Goal: Information Seeking & Learning: Learn about a topic

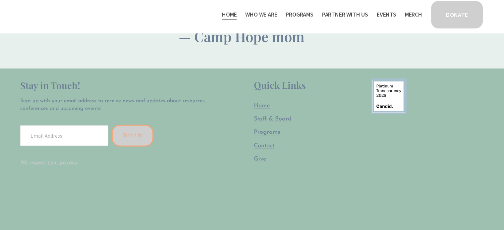
scroll to position [1810, 0]
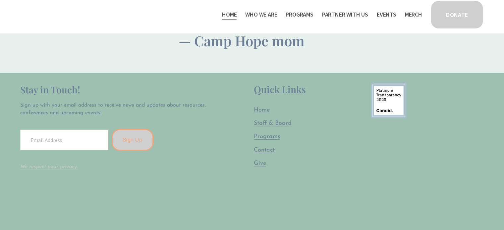
click at [265, 121] on span "Staff & Board" at bounding box center [273, 124] width 38 height 6
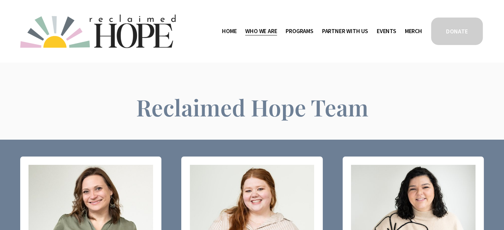
click at [229, 34] on link "Home" at bounding box center [229, 31] width 15 height 11
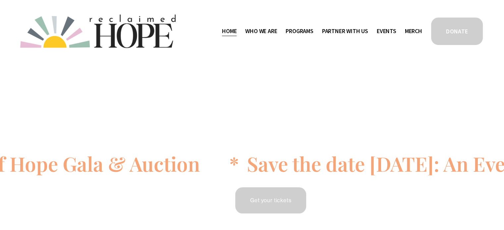
click at [0, 0] on span "Thrive Support Groups" at bounding box center [0, 0] width 0 height 0
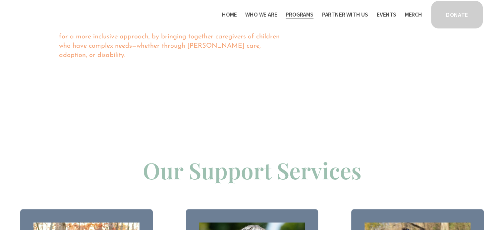
scroll to position [591, 0]
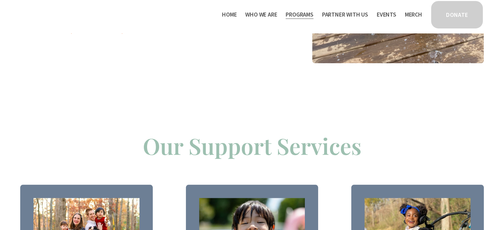
click at [0, 0] on span "Camp Hope" at bounding box center [0, 0] width 0 height 0
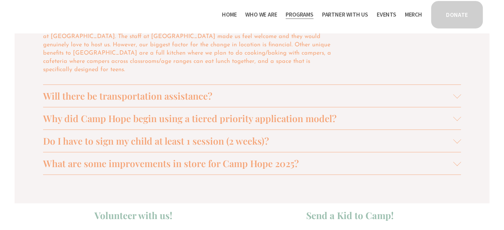
scroll to position [720, 0]
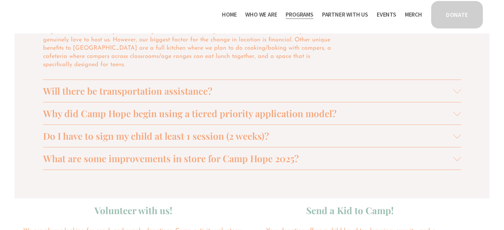
click at [192, 85] on span "Will there be transportation assistance?" at bounding box center [248, 91] width 410 height 12
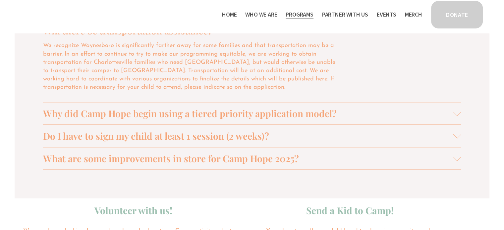
click at [207, 117] on span "Why did Camp Hope begin using a tiered priority application model?" at bounding box center [248, 113] width 410 height 12
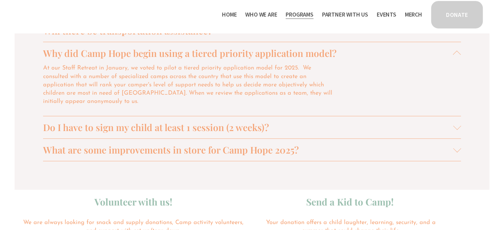
click at [202, 122] on span "Do I have to sign my child at least 1 session (2 weeks)?" at bounding box center [248, 127] width 410 height 12
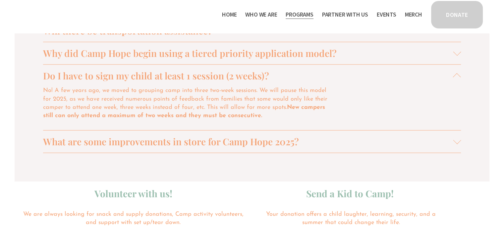
click at [194, 148] on span "What are some improvements in store for Camp Hope 2025?" at bounding box center [248, 142] width 410 height 12
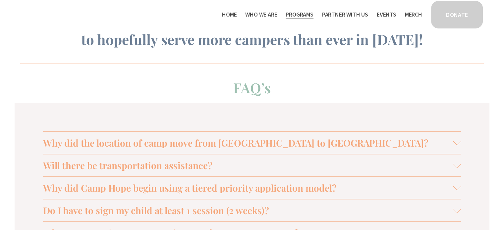
scroll to position [0, 0]
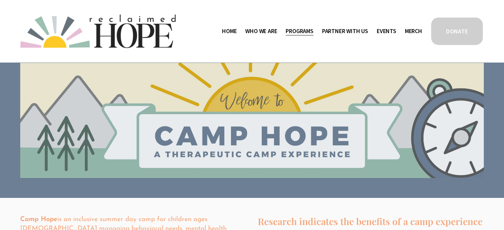
click at [390, 31] on link "Events" at bounding box center [387, 31] width 20 height 11
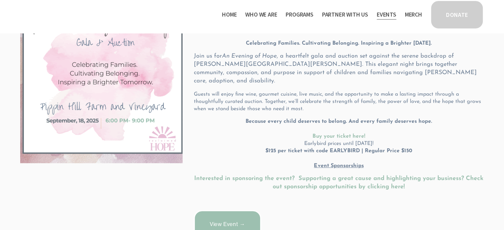
scroll to position [165, 0]
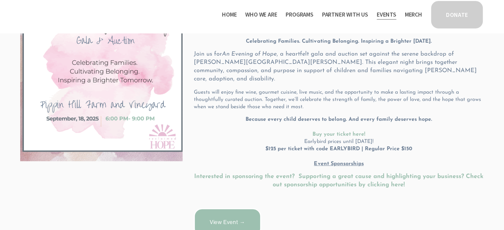
click at [224, 216] on link "View Event →" at bounding box center [227, 223] width 67 height 29
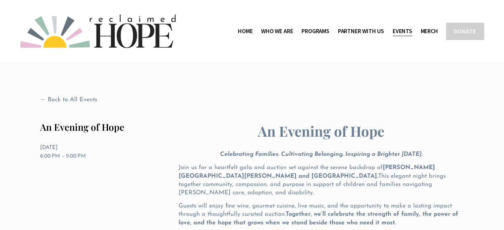
click at [421, 32] on link "Merch" at bounding box center [429, 31] width 17 height 11
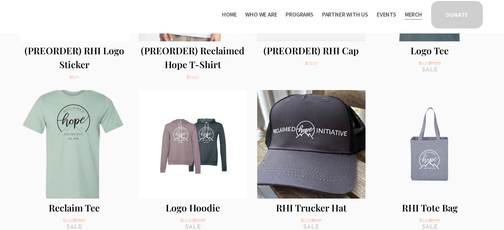
scroll to position [269, 0]
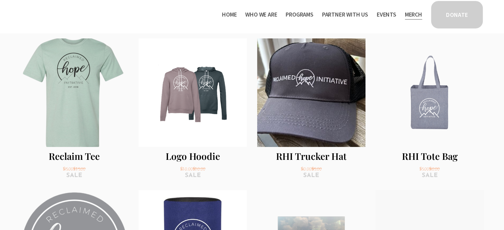
click at [426, 111] on link "RHI Tote Bag Sale Price: $5.00 Original Price: $10.00 sale" at bounding box center [430, 109] width 108 height 142
click at [166, 108] on link "Logo Hoodie Sale Price: $20.00 Original Price: $20.00 sale" at bounding box center [193, 109] width 108 height 142
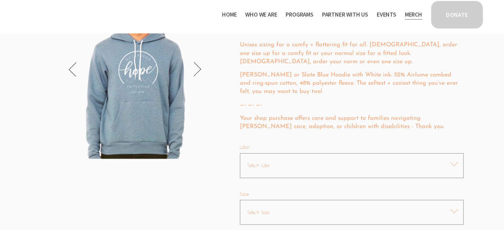
scroll to position [183, 0]
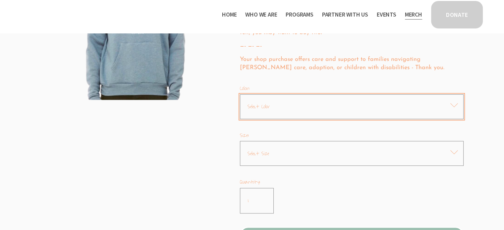
click at [414, 110] on select "Select Color Blue Gray" at bounding box center [352, 106] width 224 height 25
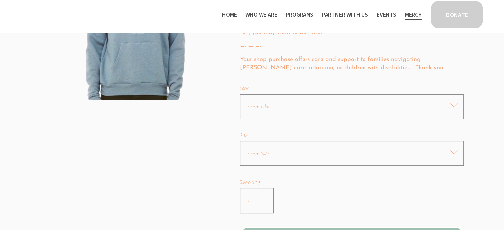
click at [484, 73] on section "Merch Logo Hoodie 1 / 2 Image 1 of 2 Image 2 of 2 Logo Hoodie Sale Price: $20.0…" at bounding box center [252, 89] width 504 height 479
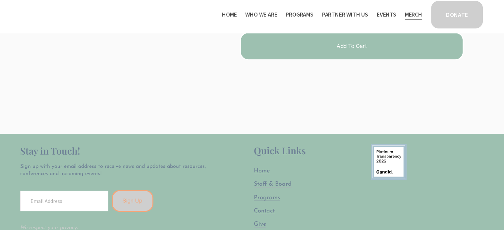
scroll to position [0, 0]
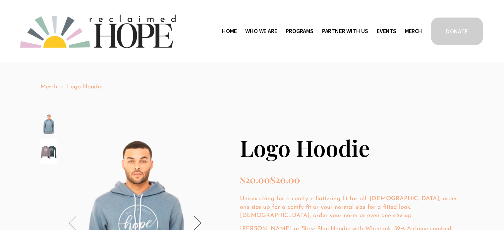
click at [49, 154] on img "Image 2 of 2" at bounding box center [48, 152] width 17 height 25
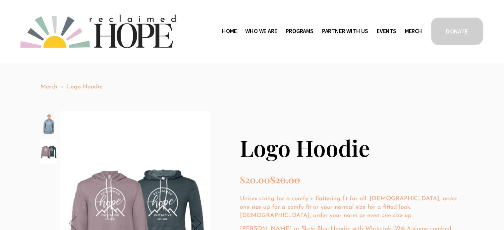
click at [415, 29] on link "Merch" at bounding box center [413, 31] width 17 height 11
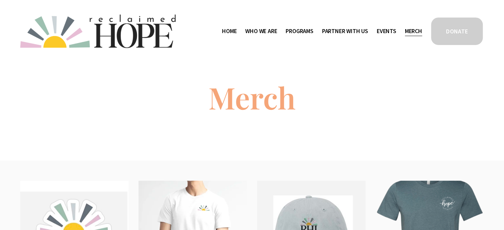
click at [0, 0] on span "Program Partners" at bounding box center [0, 0] width 0 height 0
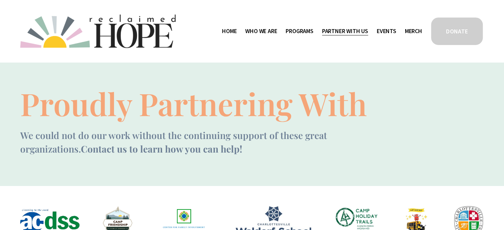
click at [0, 0] on span "Mission Partners" at bounding box center [0, 0] width 0 height 0
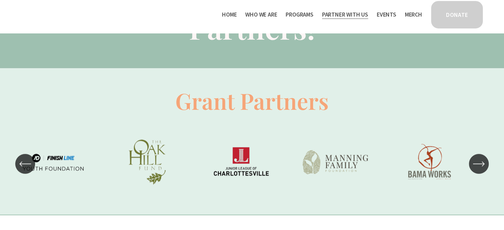
scroll to position [416, 0]
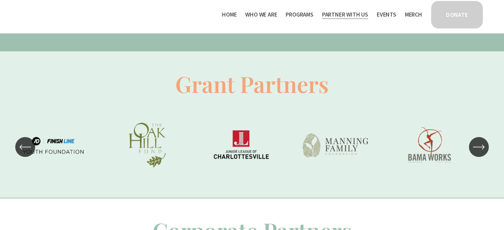
click at [480, 153] on icon "\a \a \a Next\a \a" at bounding box center [479, 147] width 12 height 12
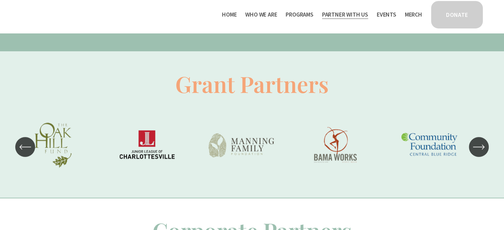
click at [480, 153] on icon "\a \a \a Next\a \a" at bounding box center [479, 147] width 12 height 12
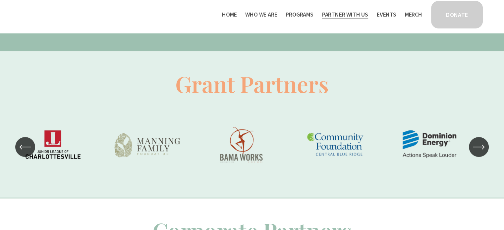
click at [480, 153] on icon "\a \a \a Next\a \a" at bounding box center [479, 147] width 12 height 12
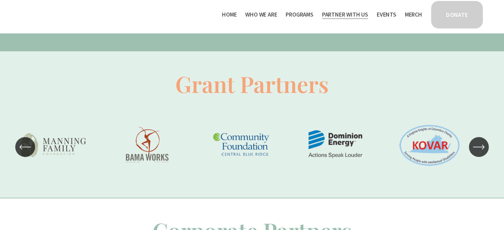
click at [480, 153] on icon "\a \a \a Next\a \a" at bounding box center [479, 147] width 12 height 12
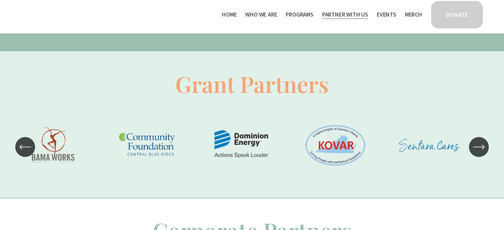
click at [480, 153] on icon "\a \a \a Next\a \a" at bounding box center [479, 147] width 12 height 12
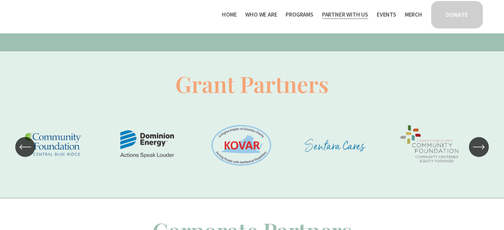
click at [480, 153] on icon "\a \a \a Next\a \a" at bounding box center [479, 147] width 12 height 12
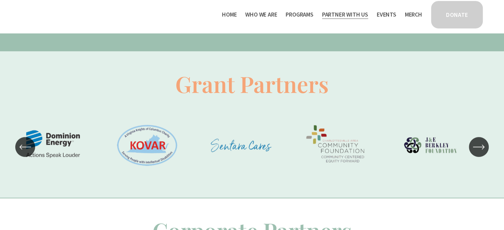
click at [480, 153] on icon "\a \a \a Next\a \a" at bounding box center [479, 147] width 12 height 12
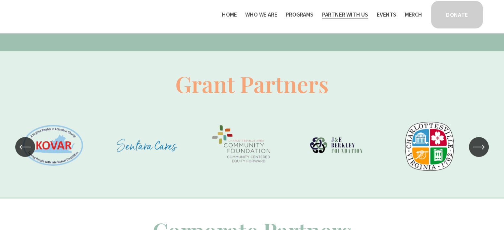
click at [480, 153] on icon "\a \a \a Next\a \a" at bounding box center [479, 147] width 12 height 12
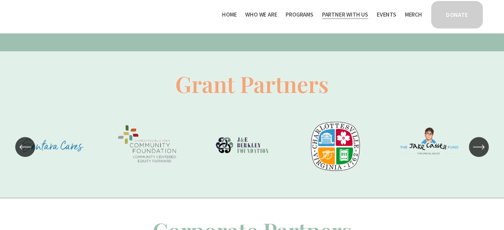
click at [480, 153] on icon "\a \a \a Next\a \a" at bounding box center [479, 147] width 12 height 12
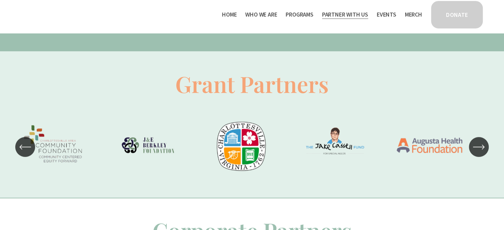
click at [480, 153] on icon "\a \a \a Next\a \a" at bounding box center [479, 147] width 12 height 12
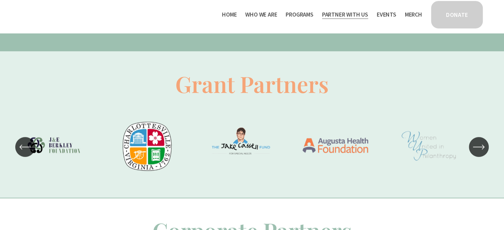
click at [480, 153] on icon "\a \a \a Next\a \a" at bounding box center [479, 147] width 12 height 12
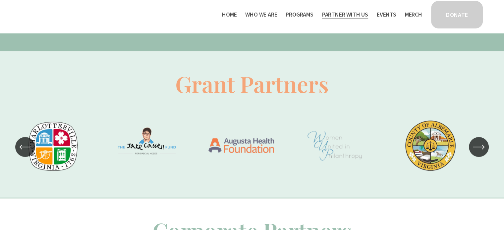
click at [480, 153] on icon "\a \a \a Next\a \a" at bounding box center [479, 147] width 12 height 12
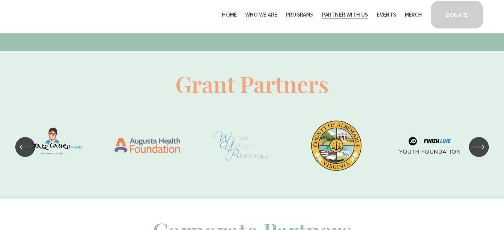
click at [480, 153] on icon "\a \a \a Next\a \a" at bounding box center [479, 147] width 12 height 12
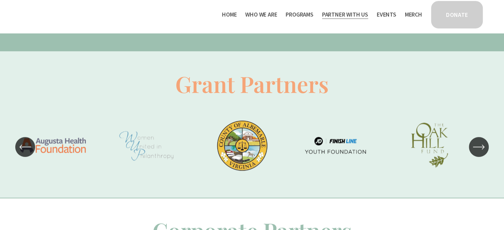
click at [480, 153] on icon "\a \a \a Next\a \a" at bounding box center [479, 147] width 12 height 12
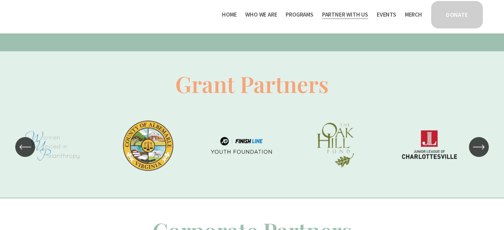
click at [480, 153] on icon "\a \a \a Next\a \a" at bounding box center [479, 147] width 12 height 12
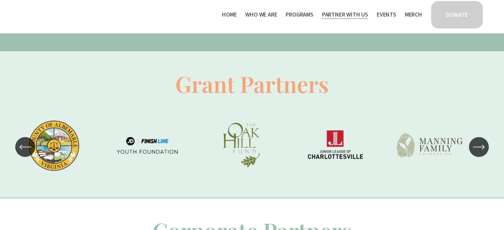
click at [480, 153] on icon "\a \a \a Next\a \a" at bounding box center [479, 147] width 12 height 12
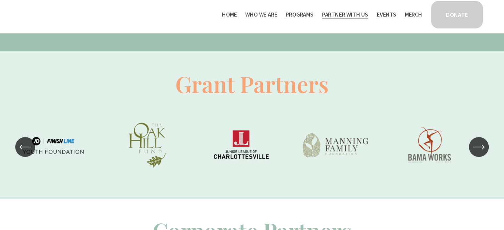
click at [480, 153] on icon "\a \a \a Next\a \a" at bounding box center [479, 147] width 12 height 12
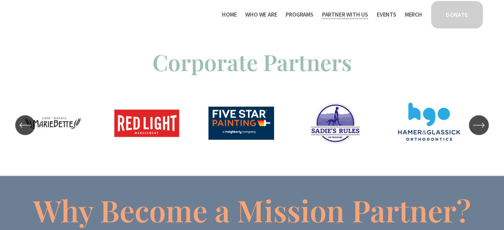
scroll to position [583, 0]
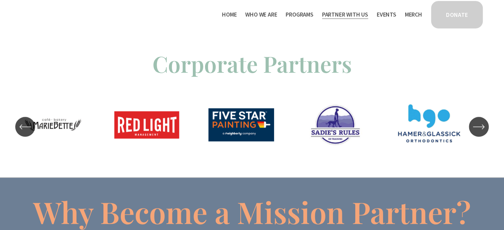
click at [480, 127] on icon "\a \a \a Next\a \a" at bounding box center [479, 127] width 12 height 12
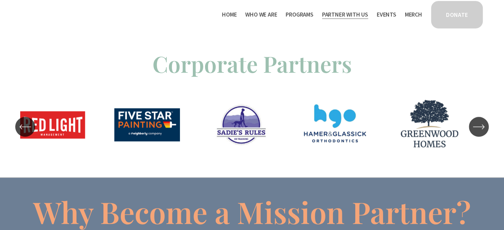
click at [480, 127] on icon "\a \a \a Next\a \a" at bounding box center [479, 127] width 12 height 12
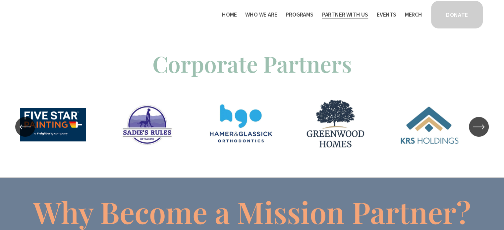
click at [480, 127] on icon "\a \a \a Next\a \a" at bounding box center [479, 127] width 12 height 12
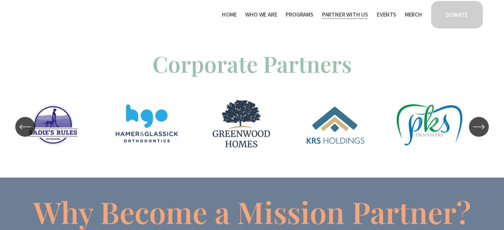
click at [480, 127] on icon "\a \a \a Next\a \a" at bounding box center [479, 127] width 12 height 12
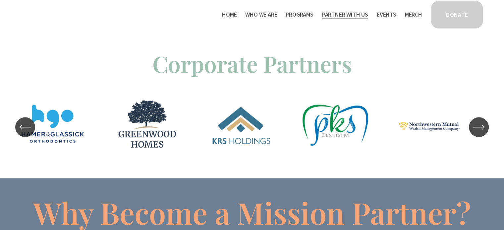
click at [480, 127] on icon "\a \a \a Next\a \a" at bounding box center [479, 127] width 12 height 12
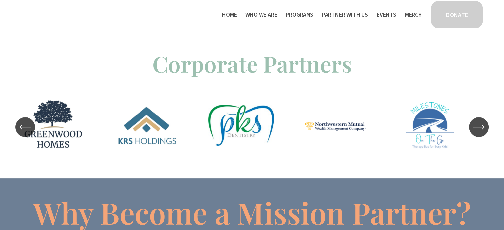
click at [480, 127] on icon "\a \a \a Next\a \a" at bounding box center [479, 127] width 12 height 12
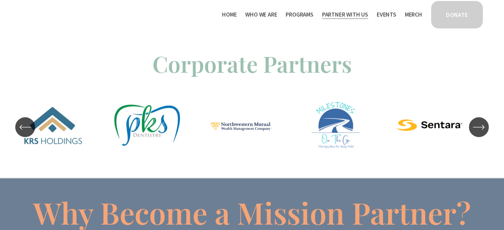
click at [480, 127] on icon "\a \a \a Next\a \a" at bounding box center [479, 127] width 12 height 12
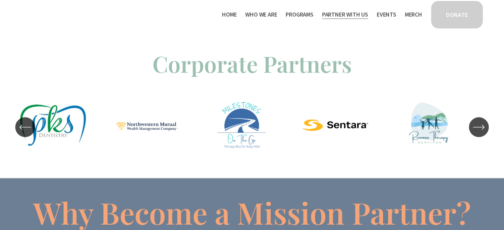
click at [480, 127] on icon "\a \a \a Next\a \a" at bounding box center [479, 127] width 12 height 12
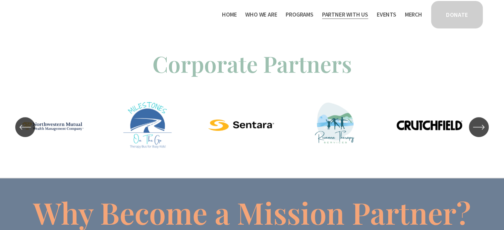
click at [480, 127] on icon "\a \a \a Next\a \a" at bounding box center [479, 127] width 12 height 12
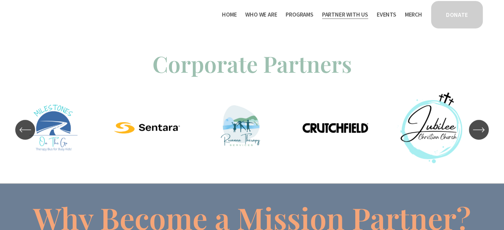
click at [480, 127] on icon "\a \a \a Next\a \a" at bounding box center [479, 130] width 12 height 12
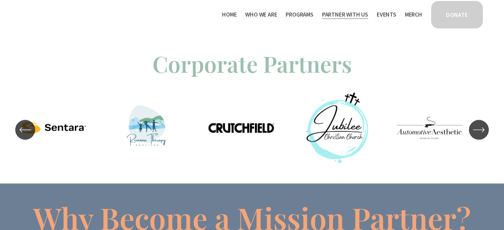
click at [480, 127] on icon "\a \a \a Next\a \a" at bounding box center [479, 130] width 12 height 12
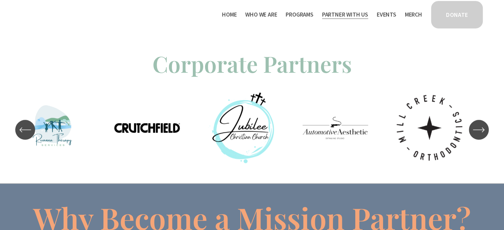
click at [480, 127] on icon "\a \a \a Next\a \a" at bounding box center [479, 130] width 12 height 12
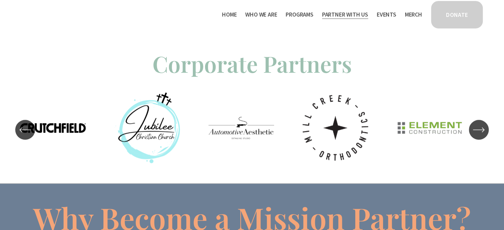
click at [480, 127] on icon "\a \a \a Next\a \a" at bounding box center [479, 130] width 12 height 12
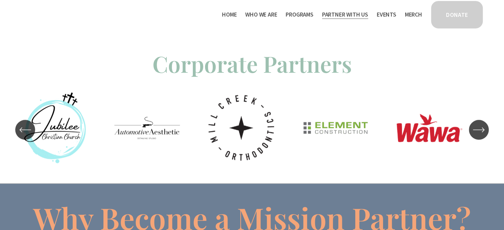
click at [480, 127] on icon "\a \a \a Next\a \a" at bounding box center [479, 130] width 12 height 12
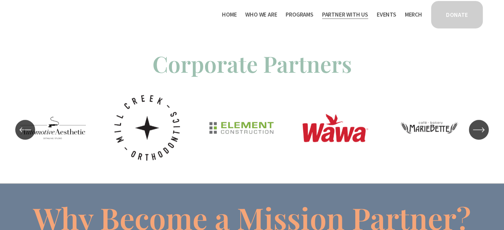
click at [480, 127] on icon "\a \a \a Next\a \a" at bounding box center [479, 130] width 12 height 12
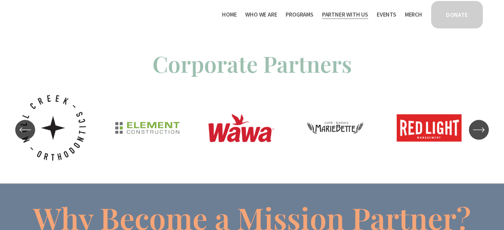
click at [480, 127] on icon "\a \a \a Next\a \a" at bounding box center [479, 130] width 12 height 12
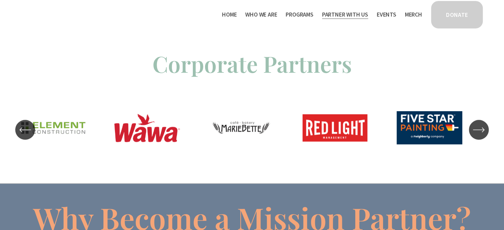
click at [480, 127] on icon "\a \a \a Next\a \a" at bounding box center [479, 130] width 12 height 12
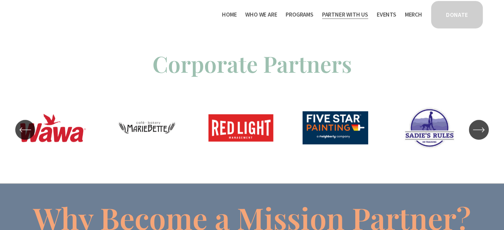
click at [480, 127] on icon "\a \a \a Next\a \a" at bounding box center [479, 130] width 12 height 12
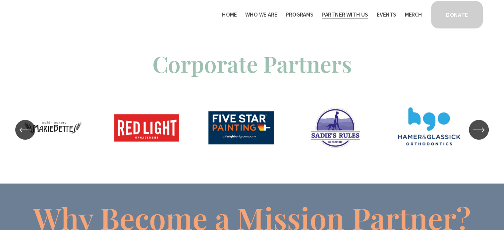
click at [480, 127] on icon "\a \a \a Next\a \a" at bounding box center [479, 130] width 12 height 12
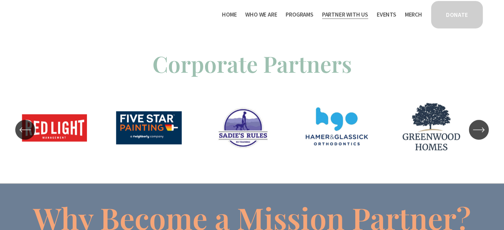
drag, startPoint x: 487, startPoint y: 100, endPoint x: 488, endPoint y: 117, distance: 17.0
click at [488, 117] on div "Carousel" at bounding box center [252, 129] width 504 height 74
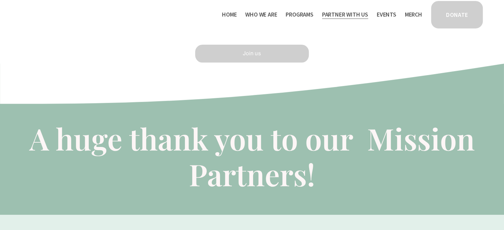
scroll to position [0, 0]
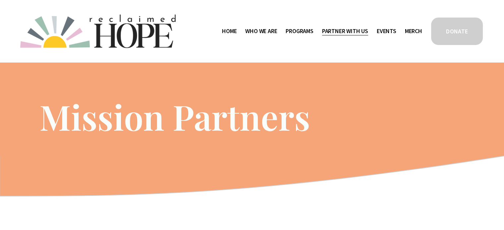
click at [381, 32] on link "Events" at bounding box center [387, 31] width 20 height 11
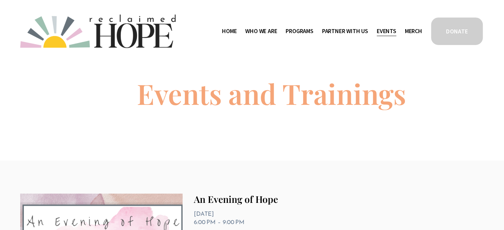
click at [0, 0] on span "Contact" at bounding box center [0, 0] width 0 height 0
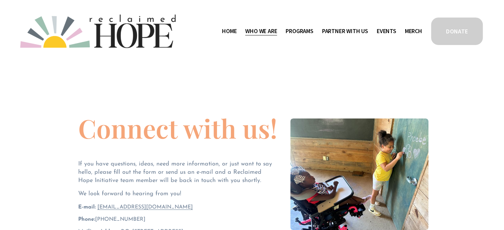
click at [0, 0] on span "Public Documents" at bounding box center [0, 0] width 0 height 0
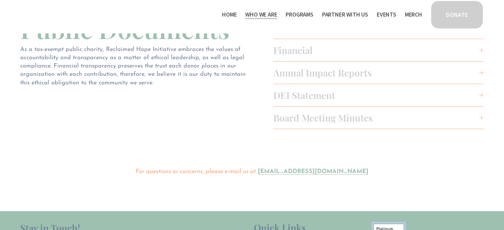
scroll to position [51, 0]
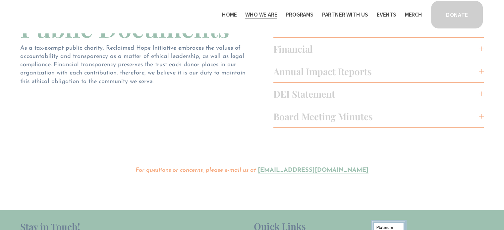
click at [313, 92] on span "DEI Statement" at bounding box center [376, 94] width 206 height 12
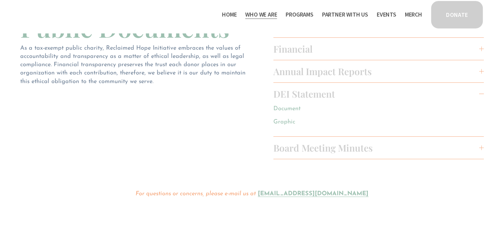
click at [278, 122] on link "Graphic" at bounding box center [284, 122] width 22 height 6
click at [207, 95] on div "As a tax-exempt public charity, Reclaimed Hope Initiative embraces the values o…" at bounding box center [135, 69] width 230 height 51
click at [222, 16] on link "Home" at bounding box center [229, 14] width 15 height 11
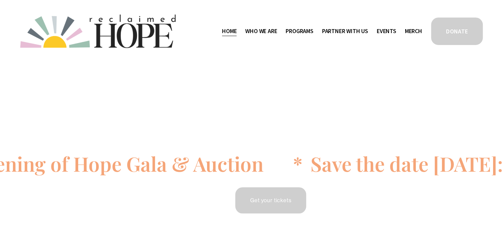
click at [0, 0] on span "Public Documents" at bounding box center [0, 0] width 0 height 0
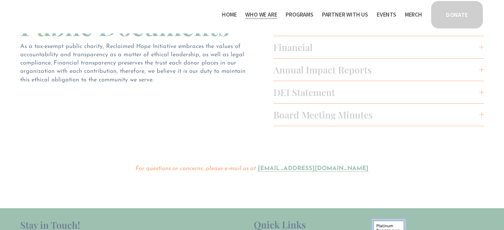
scroll to position [54, 0]
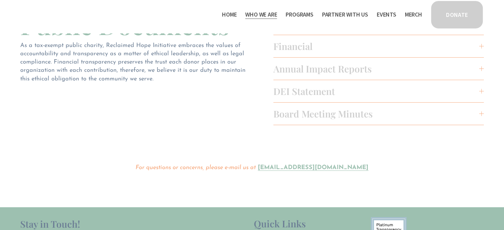
click at [329, 116] on span "Board Meeting Minutes" at bounding box center [376, 114] width 206 height 12
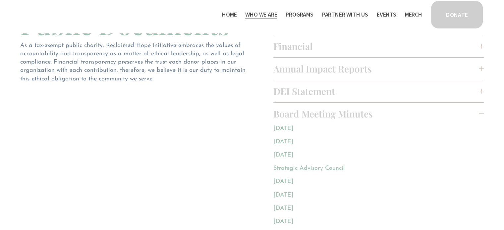
click at [287, 157] on link "[DATE]" at bounding box center [283, 155] width 20 height 6
click at [300, 171] on link "Strategic Advisory Council" at bounding box center [309, 169] width 72 height 6
